Goal: Task Accomplishment & Management: Manage account settings

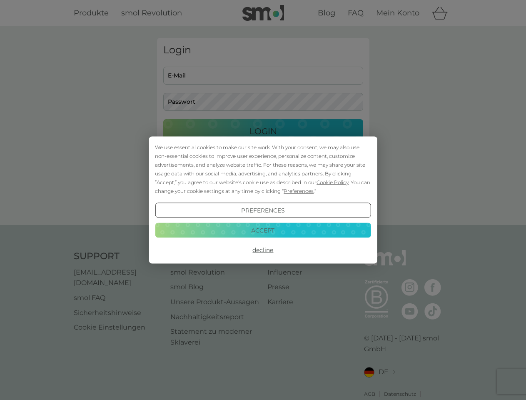
click at [333, 182] on span "Cookie Policy" at bounding box center [332, 182] width 32 height 6
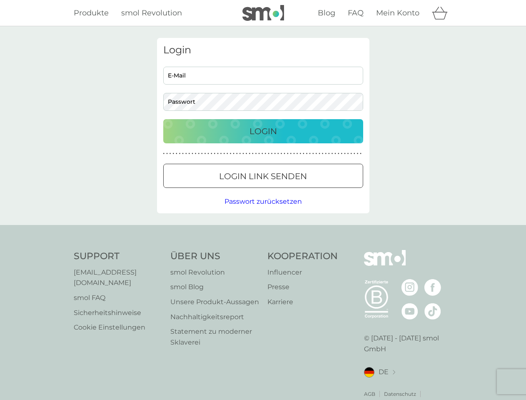
click at [298, 191] on div "Login E-Mail Passwort Login ● ● ● ● ● ● ● ● ● ● ● ● ● ● ● ● ● ● ● ● ● ● ● ● ● ●…" at bounding box center [263, 125] width 212 height 175
click at [263, 210] on div "Login E-Mail Passwort Login ● ● ● ● ● ● ● ● ● ● ● ● ● ● ● ● ● ● ● ● ● ● ● ● ● ●…" at bounding box center [263, 125] width 212 height 175
click at [263, 250] on div "Support [EMAIL_ADDRESS][DOMAIN_NAME] smol FAQ Sicherheitshinweise Cookie Einste…" at bounding box center [263, 330] width 379 height 160
click at [263, 230] on div "Support [EMAIL_ADDRESS][DOMAIN_NAME] smol FAQ Sicherheitshinweise Cookie Einste…" at bounding box center [263, 330] width 526 height 210
